Goal: Task Accomplishment & Management: Use online tool/utility

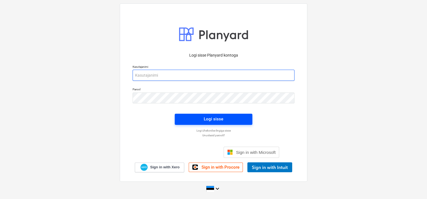
type input "[EMAIL_ADDRESS][DOMAIN_NAME]"
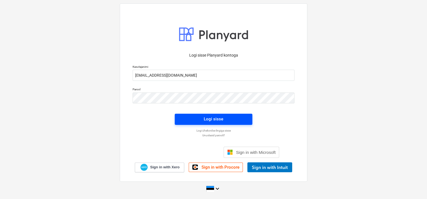
click at [206, 119] on div "Logi sisse" at bounding box center [214, 118] width 20 height 7
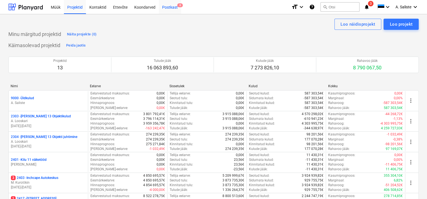
click at [168, 6] on div "Postkast 8" at bounding box center [170, 7] width 22 height 14
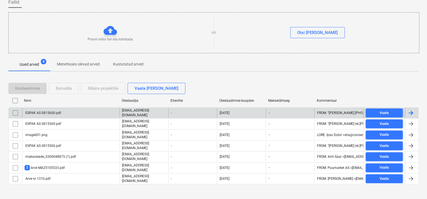
click at [69, 111] on div "ESPAK AS 0815600.pdf" at bounding box center [70, 112] width 97 height 9
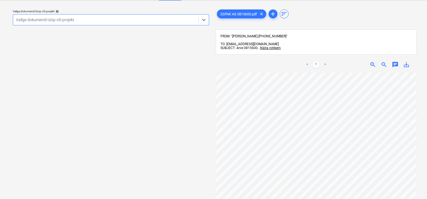
click at [169, 21] on div at bounding box center [106, 20] width 180 height 6
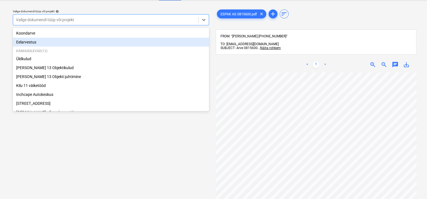
scroll to position [94, 0]
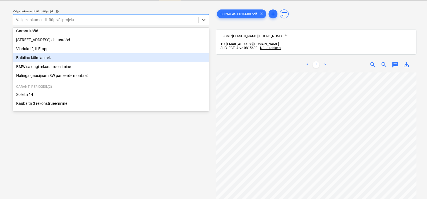
click at [65, 58] on div "Balbiino külmlao rek" at bounding box center [111, 57] width 196 height 9
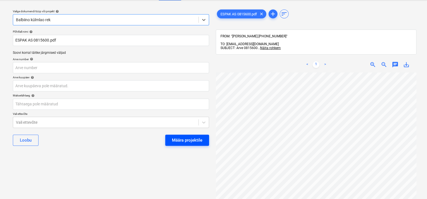
click at [189, 138] on div "Määra projektile" at bounding box center [187, 140] width 30 height 7
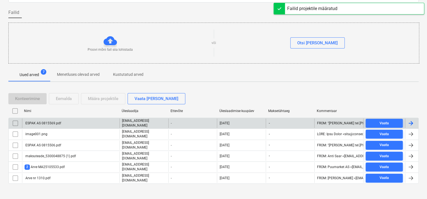
click at [63, 120] on div "ESPAK AS 0815569.pdf" at bounding box center [70, 122] width 97 height 9
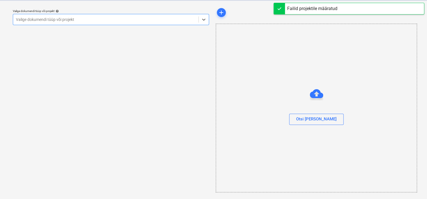
scroll to position [14, 0]
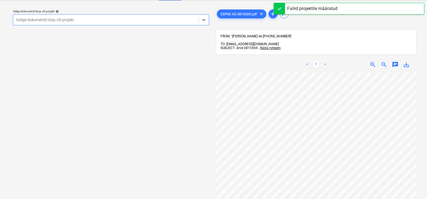
click at [169, 21] on div at bounding box center [106, 20] width 180 height 6
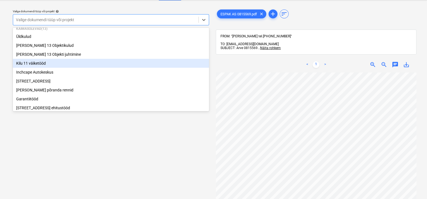
scroll to position [94, 0]
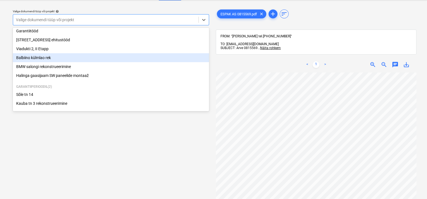
click at [54, 57] on div "Balbiino külmlao rek" at bounding box center [111, 57] width 196 height 9
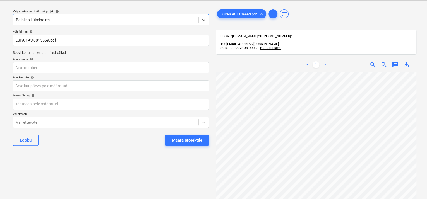
click at [191, 139] on div "Määra projektile" at bounding box center [187, 140] width 30 height 7
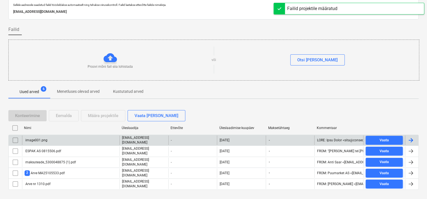
scroll to position [27, 0]
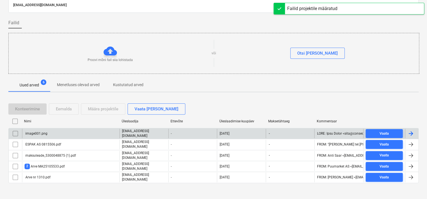
click at [67, 134] on div "image001.png" at bounding box center [70, 133] width 97 height 9
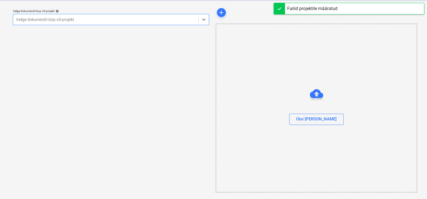
scroll to position [14, 0]
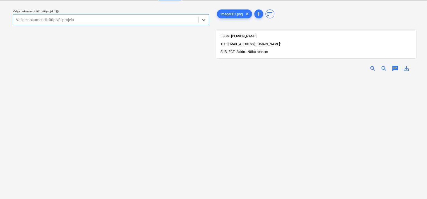
click at [257, 50] on span "Näita rohkem" at bounding box center [257, 52] width 21 height 4
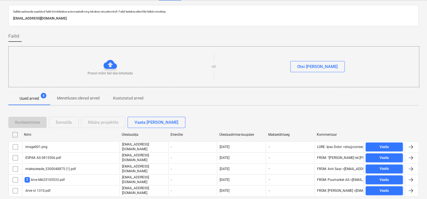
scroll to position [27, 0]
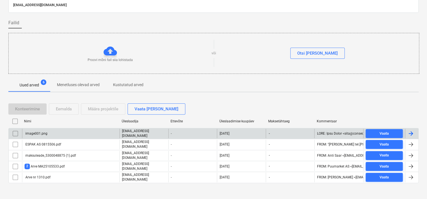
click at [17, 132] on input "checkbox" at bounding box center [15, 133] width 9 height 9
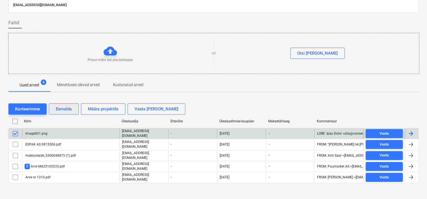
click at [58, 107] on div "Eemalda" at bounding box center [64, 108] width 16 height 7
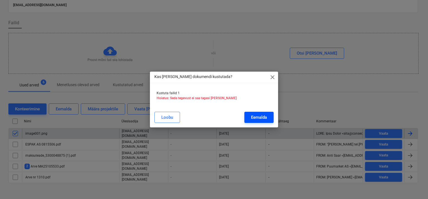
click at [263, 116] on div "Eemalda" at bounding box center [259, 117] width 16 height 7
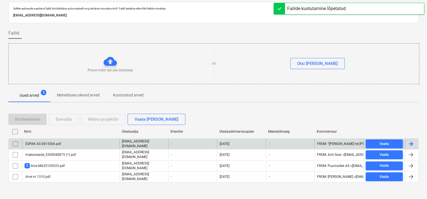
click at [77, 142] on div "ESPAK AS 0815506.pdf" at bounding box center [70, 143] width 97 height 9
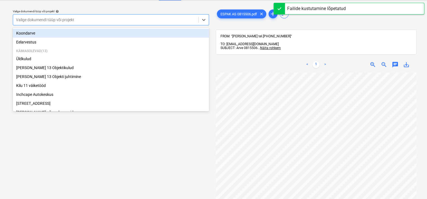
click at [184, 18] on div at bounding box center [106, 20] width 180 height 6
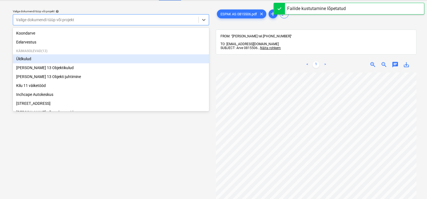
scroll to position [94, 0]
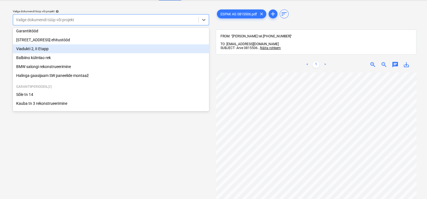
click at [66, 49] on div "Viadukti 2, II Etapp" at bounding box center [111, 48] width 196 height 9
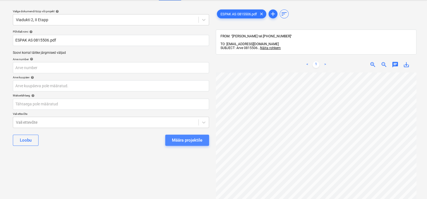
click at [192, 139] on div "Määra projektile" at bounding box center [187, 140] width 30 height 7
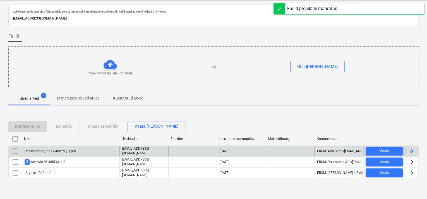
click at [59, 153] on div "maksuteade_5300048875 (1).pdf" at bounding box center [70, 150] width 97 height 9
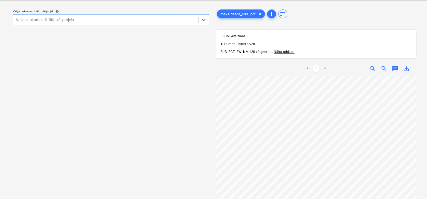
drag, startPoint x: 132, startPoint y: 18, endPoint x: 118, endPoint y: 25, distance: 14.8
click at [132, 19] on div at bounding box center [106, 20] width 180 height 6
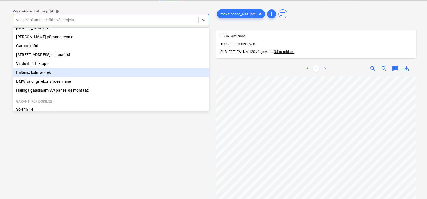
scroll to position [66, 0]
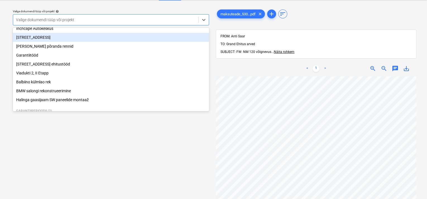
click at [61, 39] on div "[STREET_ADDRESS]" at bounding box center [111, 37] width 196 height 9
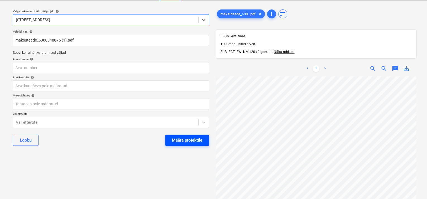
click at [193, 137] on div "Määra projektile" at bounding box center [187, 140] width 30 height 7
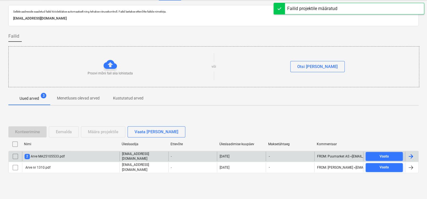
click at [43, 154] on div "2 Arve MA25105533.pdf" at bounding box center [45, 156] width 40 height 5
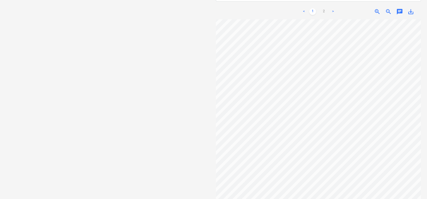
scroll to position [2, 0]
click at [323, 8] on link "2" at bounding box center [323, 11] width 7 height 7
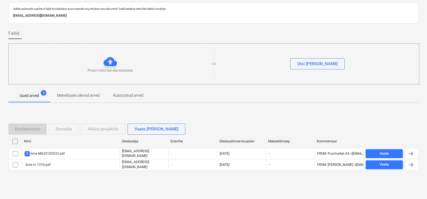
scroll to position [17, 0]
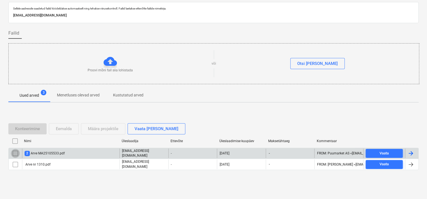
drag, startPoint x: 16, startPoint y: 152, endPoint x: 20, endPoint y: 150, distance: 4.3
click at [16, 152] on input "checkbox" at bounding box center [15, 153] width 9 height 9
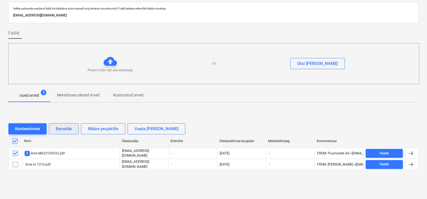
click at [61, 129] on div "Eemalda" at bounding box center [64, 128] width 16 height 7
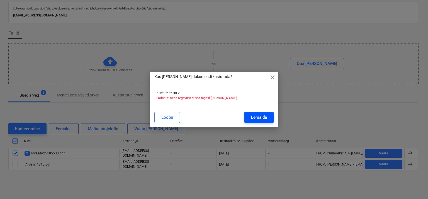
click at [258, 116] on div "Eemalda" at bounding box center [259, 117] width 16 height 7
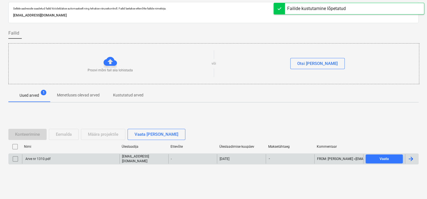
click at [81, 159] on div "Arve nr 1310.pdf" at bounding box center [70, 158] width 97 height 9
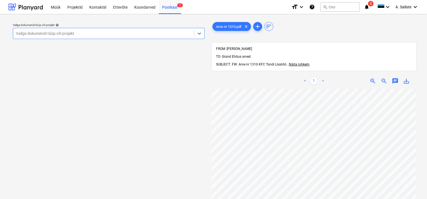
click at [183, 35] on div at bounding box center [103, 34] width 175 height 6
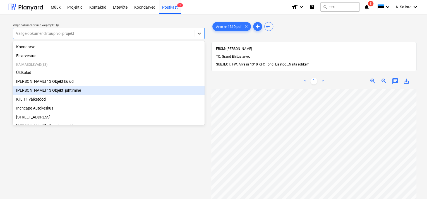
scroll to position [28, 0]
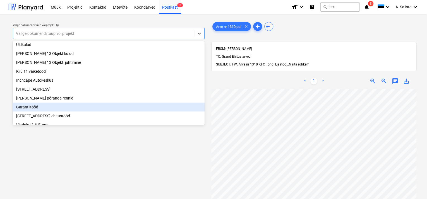
click at [39, 107] on div "Garantiitööd" at bounding box center [109, 107] width 192 height 9
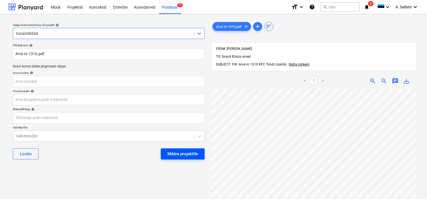
scroll to position [28, 0]
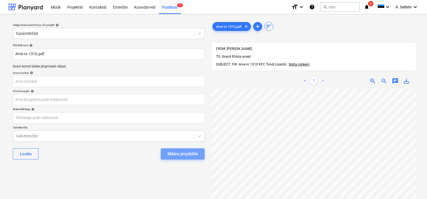
click at [180, 151] on div "Määra projektile" at bounding box center [182, 153] width 30 height 7
